Goal: Task Accomplishment & Management: Manage account settings

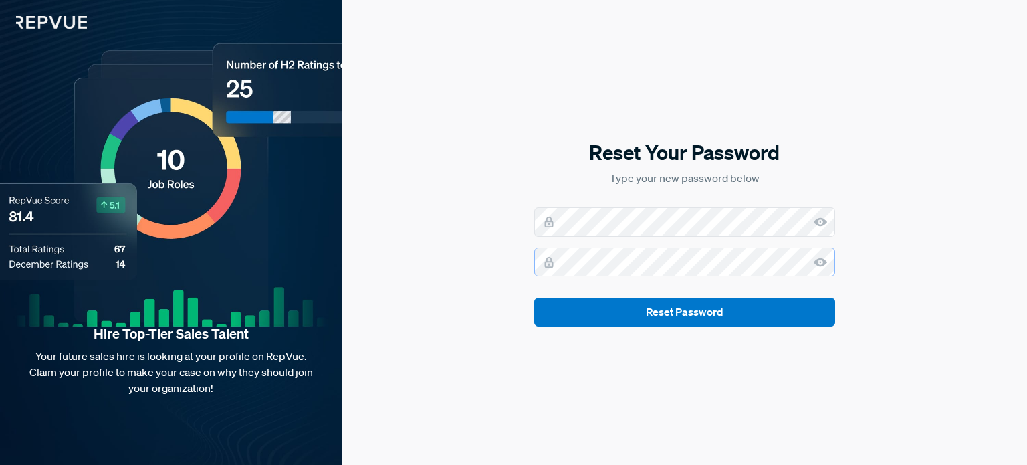
click at [534, 297] on button "Reset Password" at bounding box center [684, 311] width 301 height 29
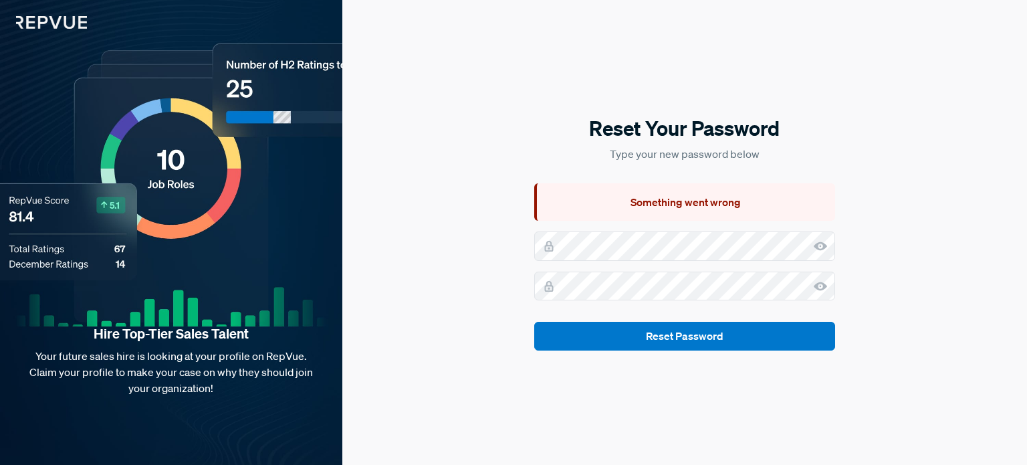
click at [817, 247] on use at bounding box center [819, 246] width 13 height 9
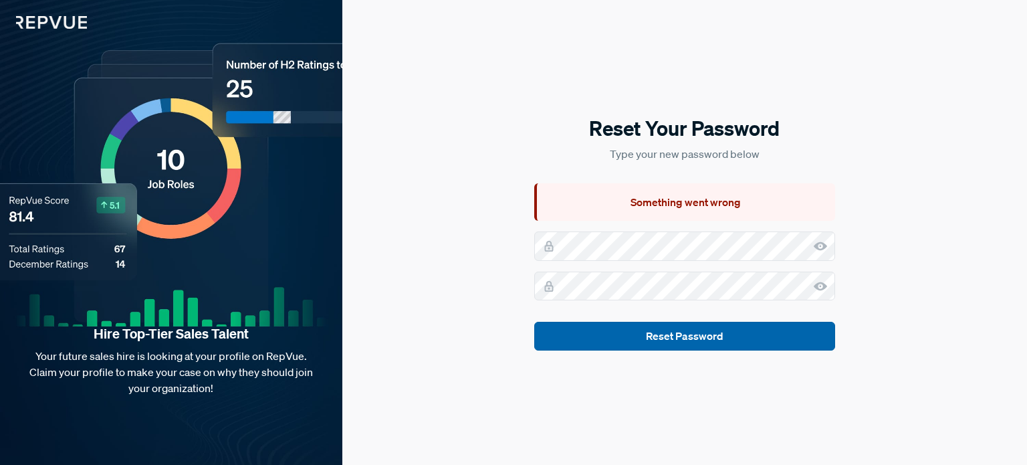
click at [671, 337] on button "Reset Password" at bounding box center [684, 336] width 301 height 29
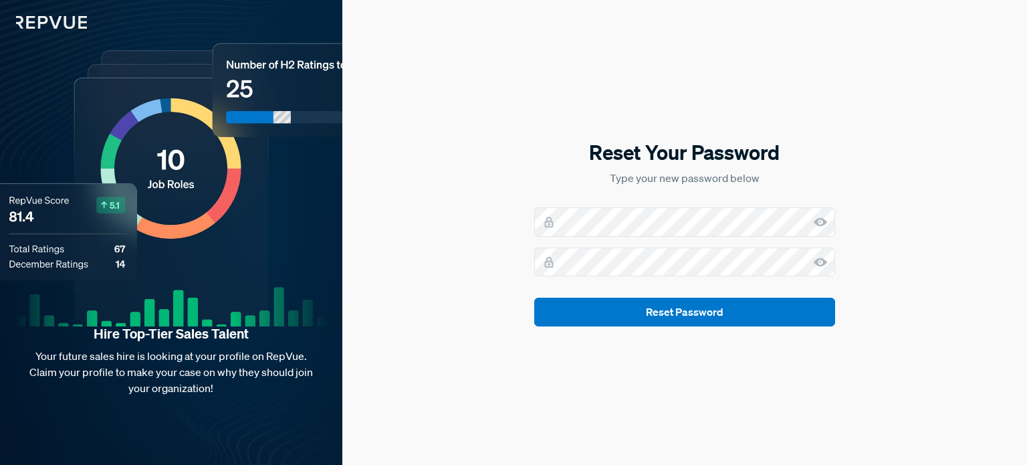
click at [819, 224] on icon at bounding box center [819, 221] width 13 height 13
click at [821, 260] on icon at bounding box center [819, 261] width 13 height 13
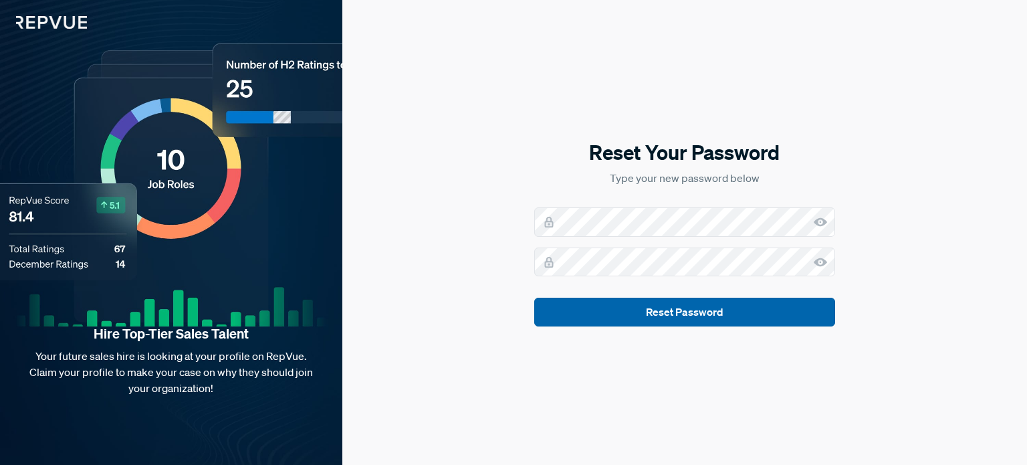
click at [600, 326] on button "Reset Password" at bounding box center [684, 311] width 301 height 29
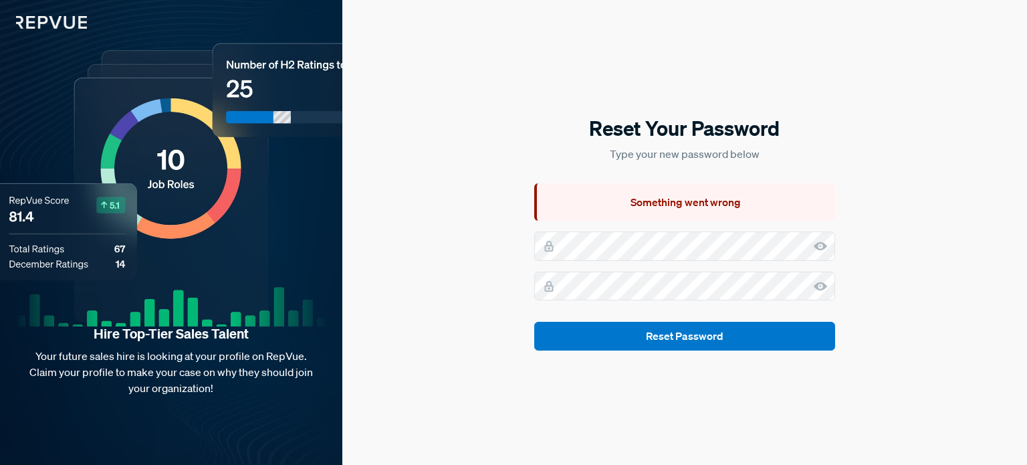
click at [815, 243] on use at bounding box center [819, 246] width 13 height 9
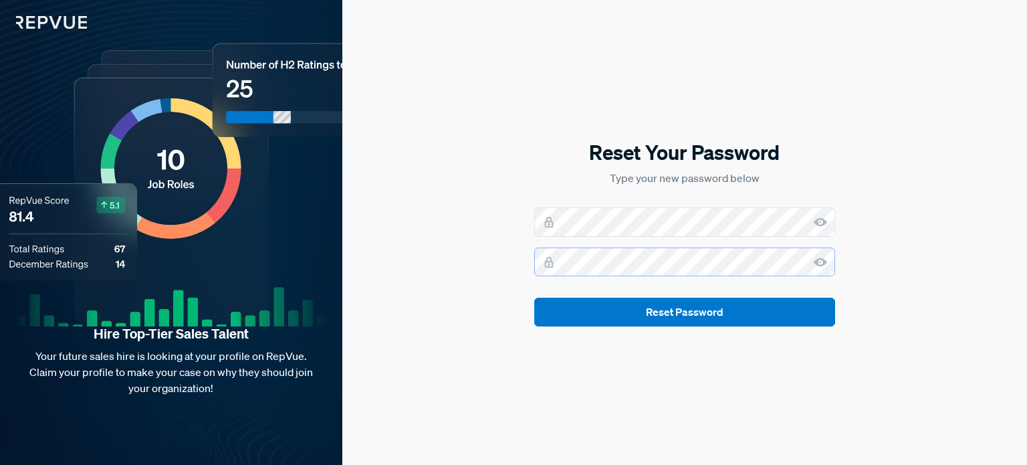
click at [534, 297] on button "Reset Password" at bounding box center [684, 311] width 301 height 29
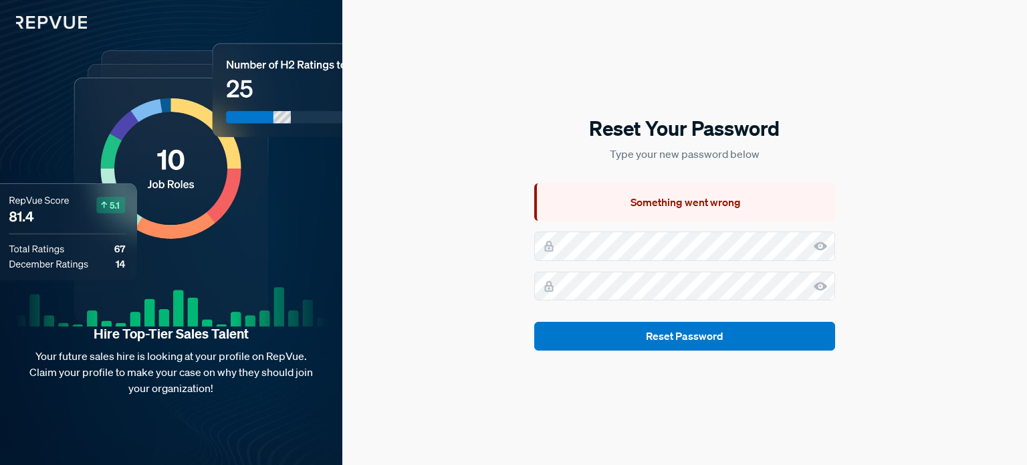
click at [468, 360] on div "Reset Your Password Type your new password below Something went wrong Reset Pas…" at bounding box center [684, 232] width 684 height 465
